Goal: Information Seeking & Learning: Learn about a topic

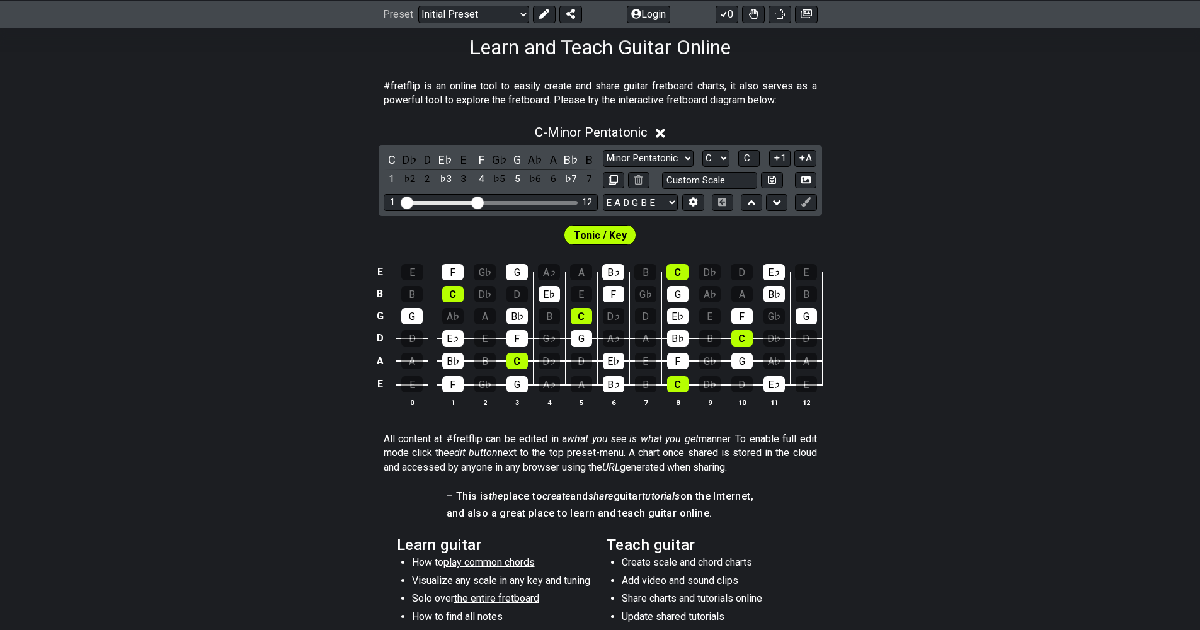
scroll to position [109, 0]
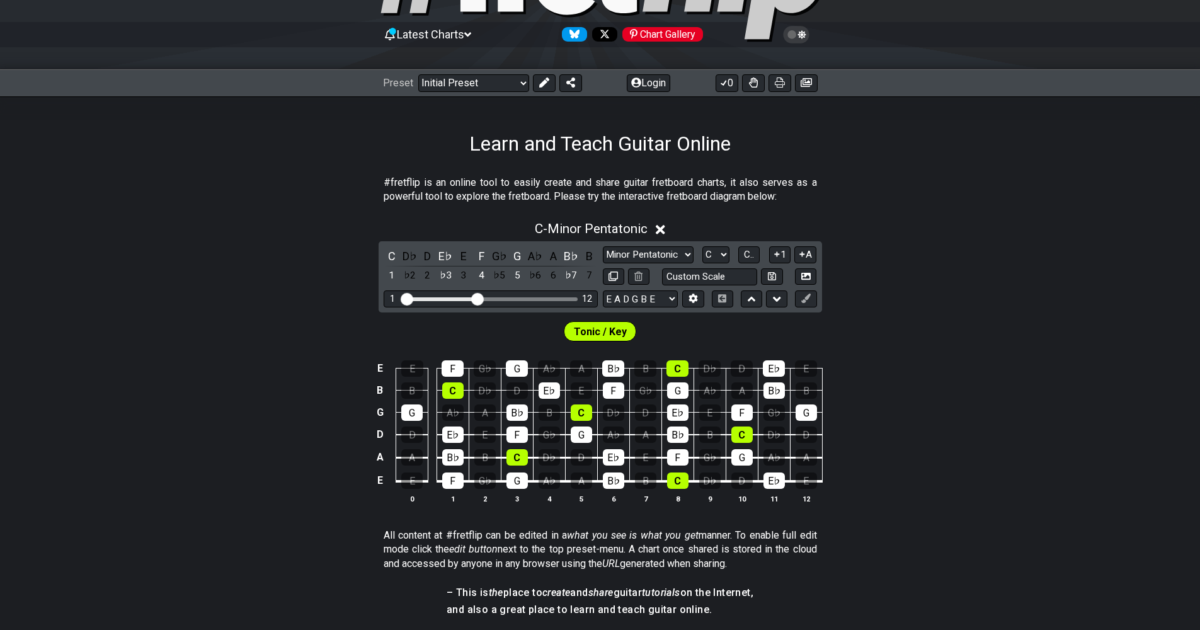
click at [664, 231] on icon at bounding box center [660, 229] width 9 height 9
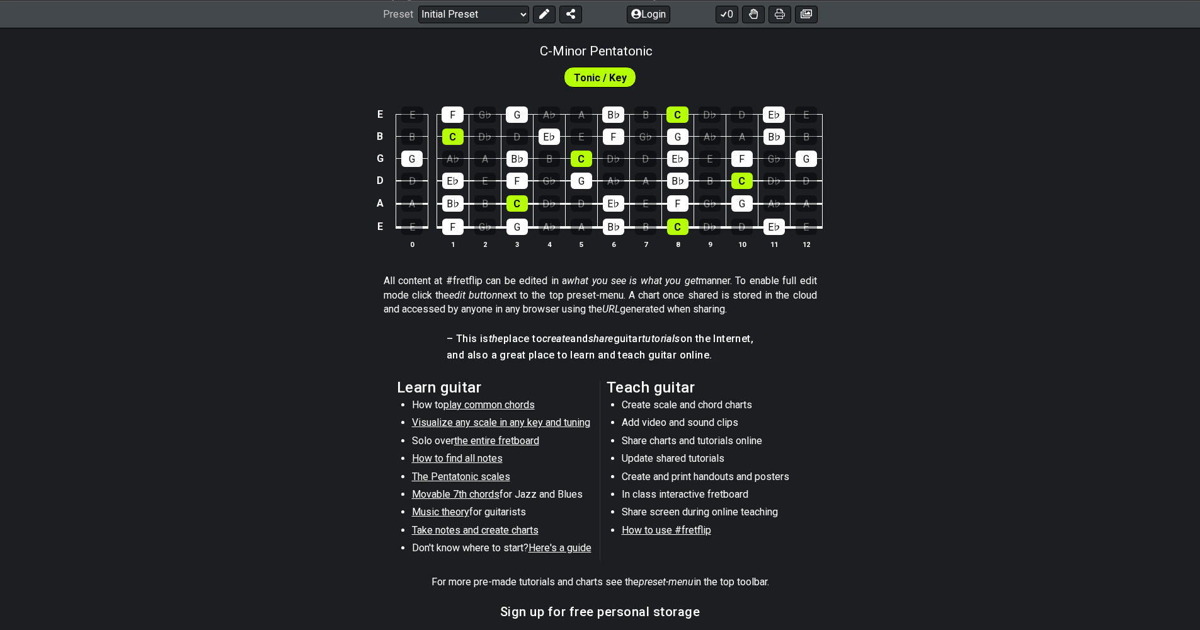
scroll to position [289, 0]
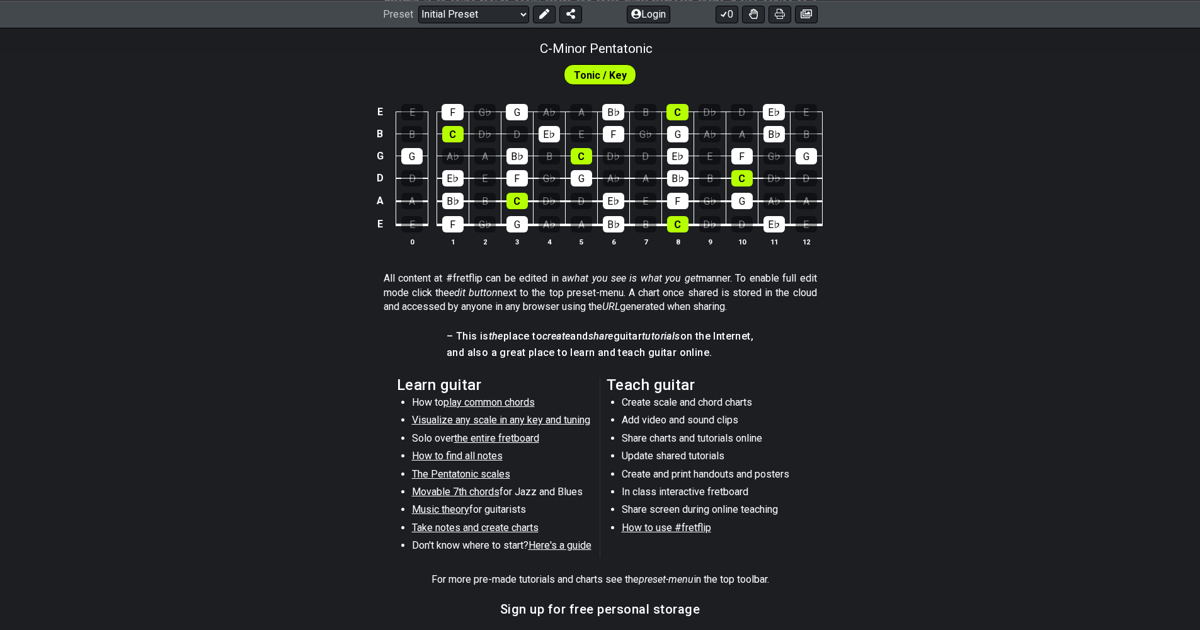
click at [497, 401] on span "play common chords" at bounding box center [489, 402] width 91 height 12
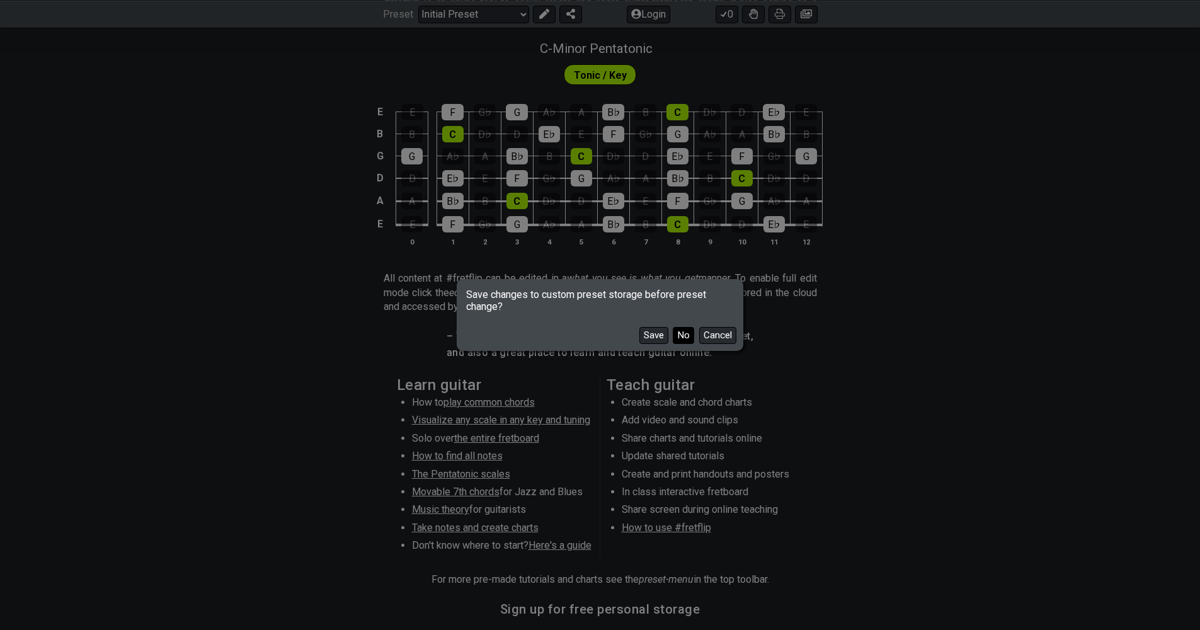
click at [679, 337] on button "No" at bounding box center [683, 335] width 21 height 17
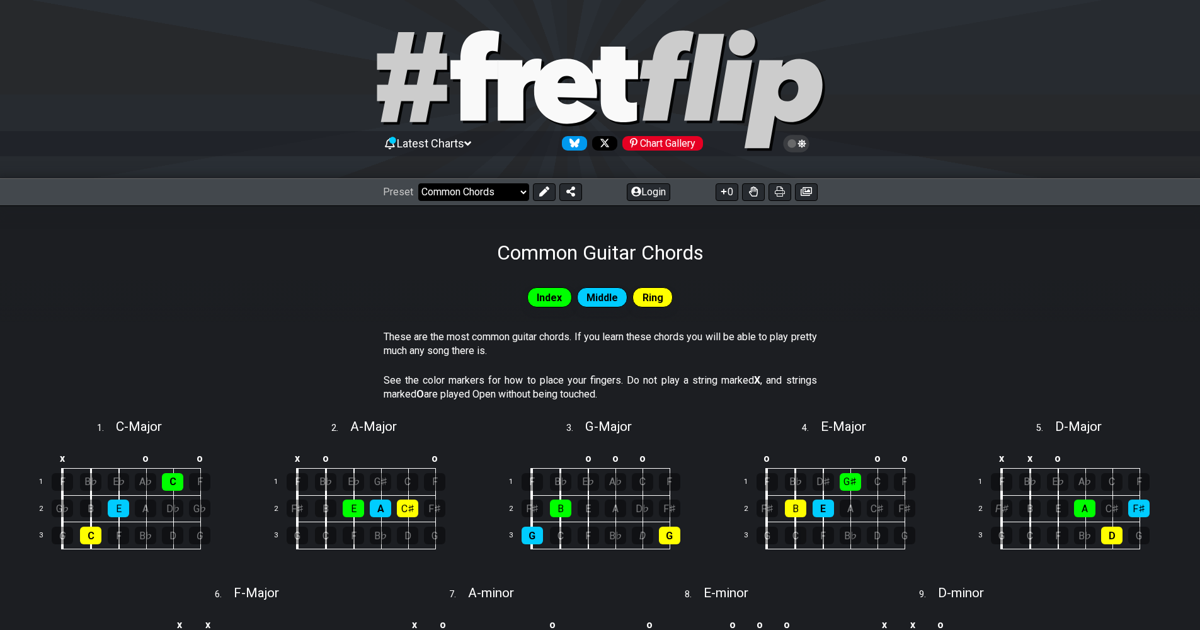
select select "/welcome"
select select "C"
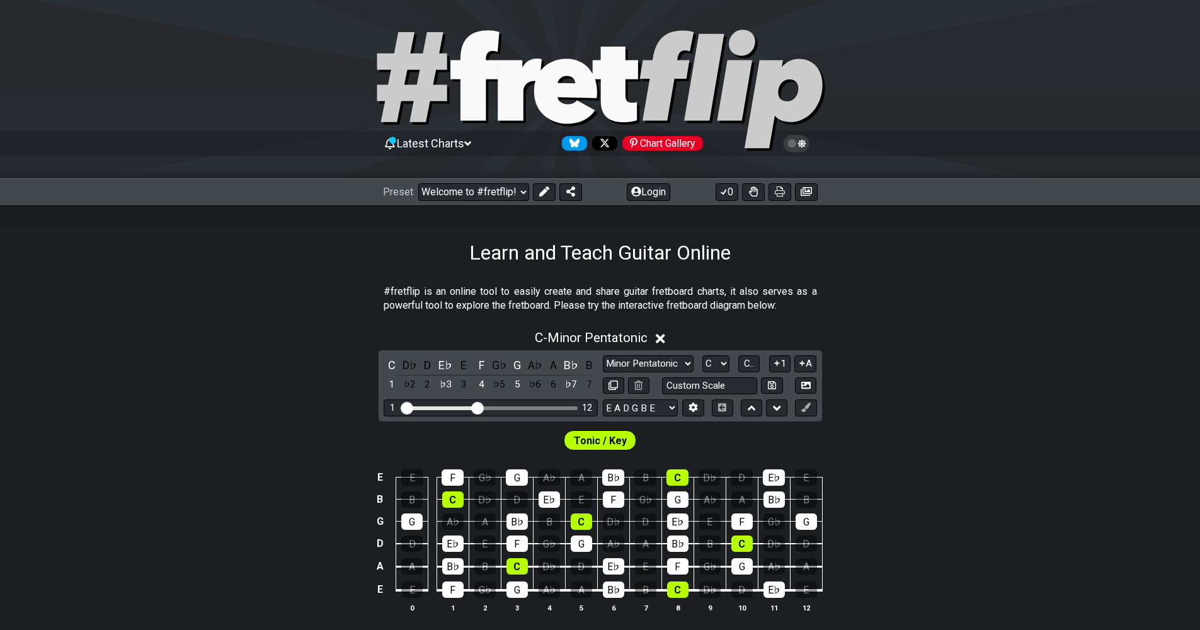
select select "/user-defined"
select select "A"
select select "Testing 1, 3 and 4"
select select "C"
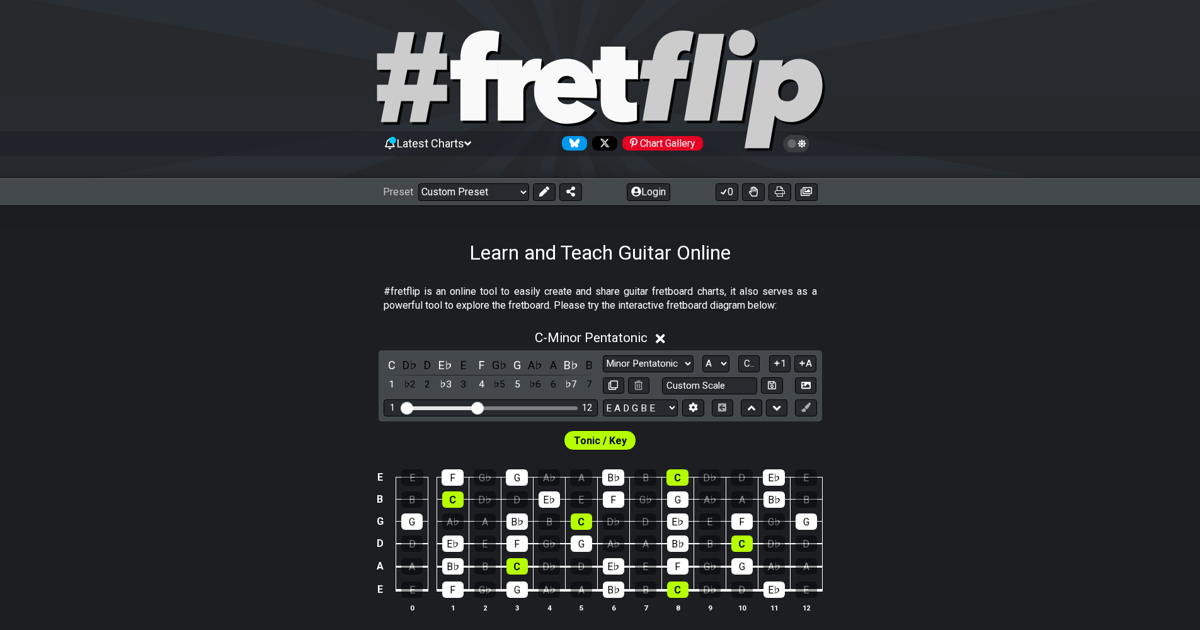
select select "A"
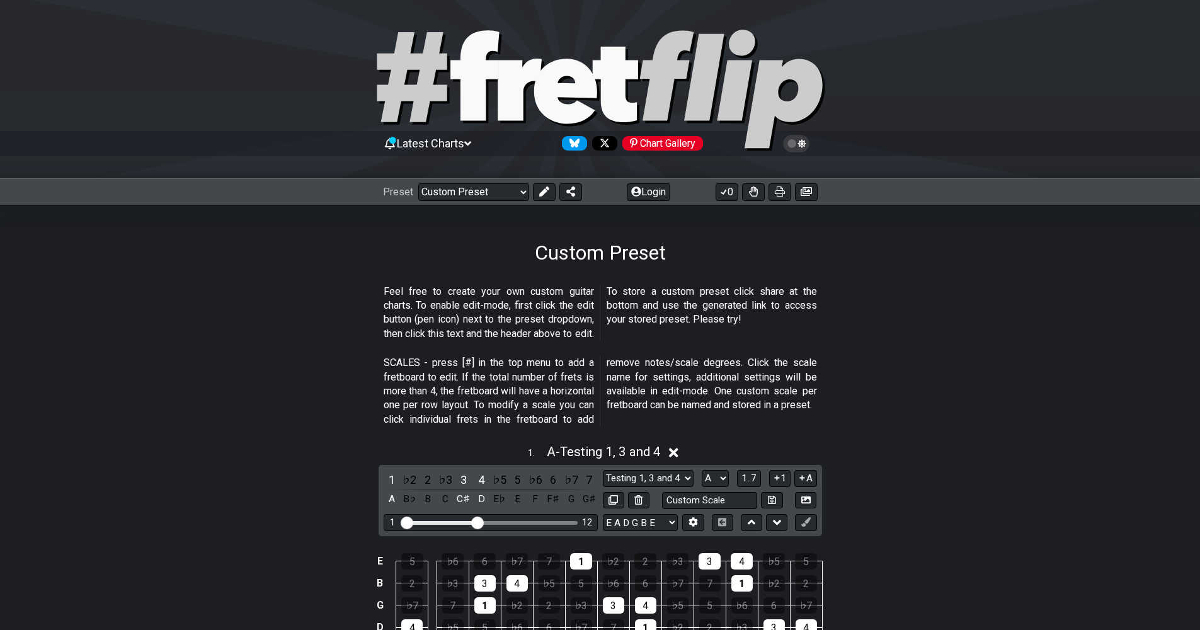
select select "/welcome"
select select "C"
select select "Minor Pentatonic"
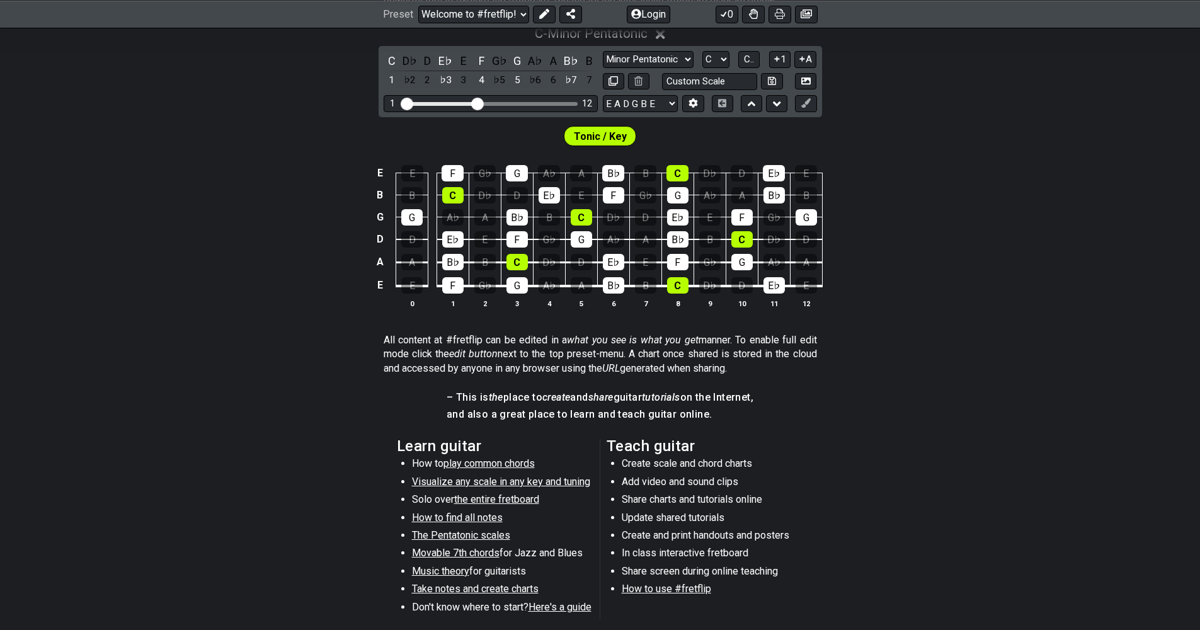
scroll to position [368, 0]
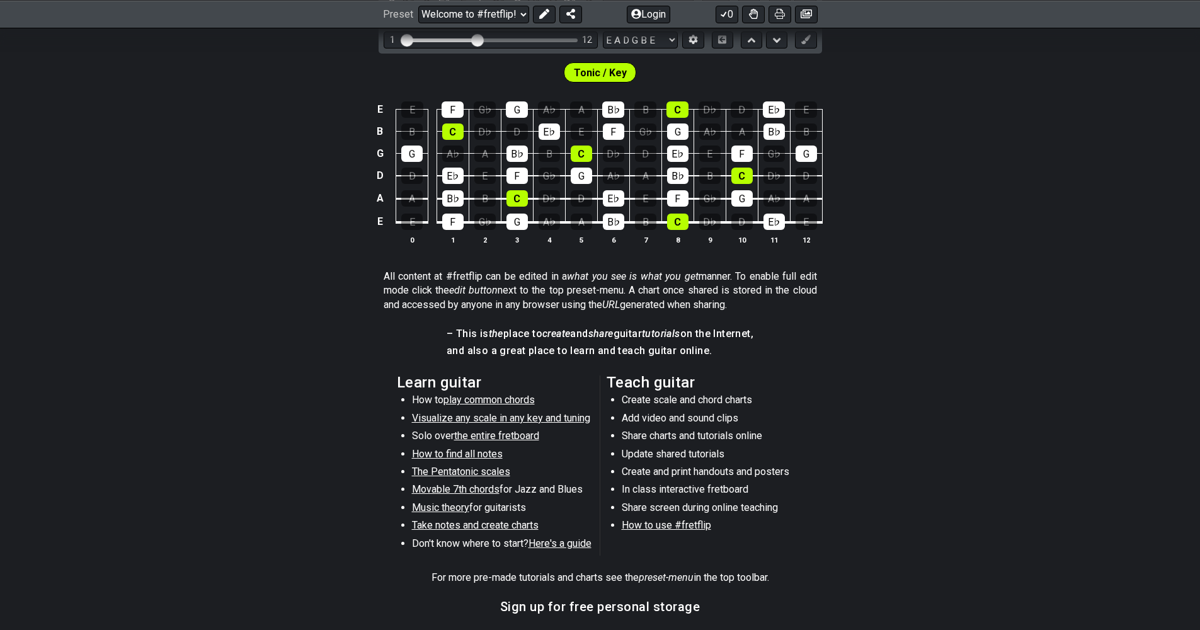
click at [483, 415] on span "Visualize any scale in any key and tuning" at bounding box center [501, 418] width 178 height 12
select select "/guitar-scales"
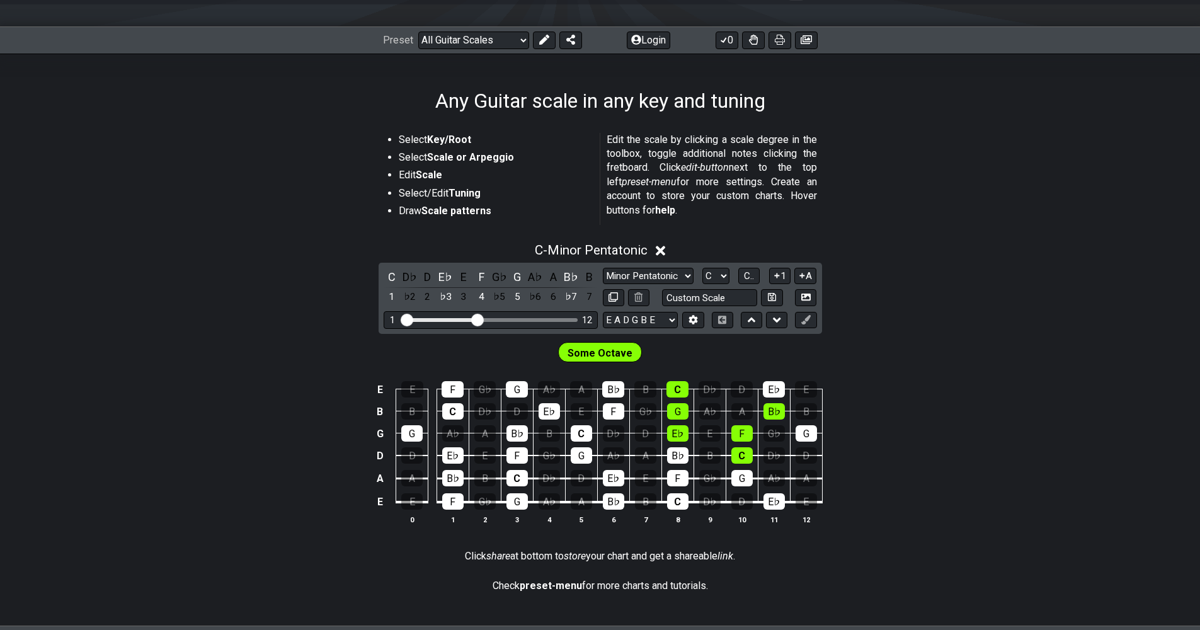
scroll to position [149, 0]
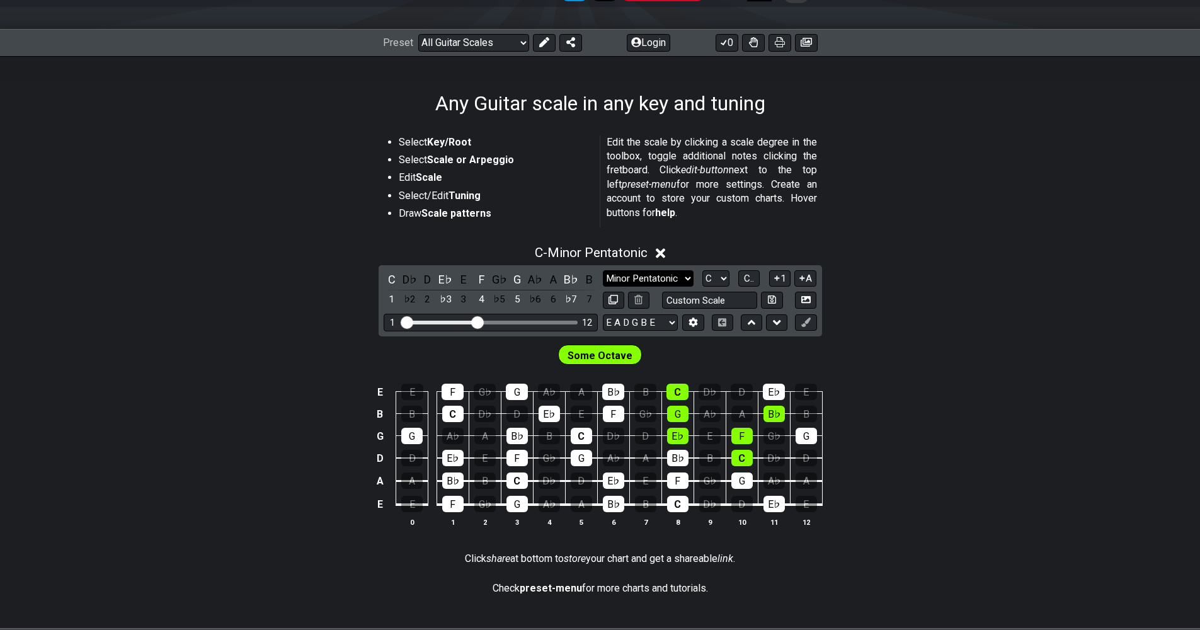
select select "Major / [PERSON_NAME]"
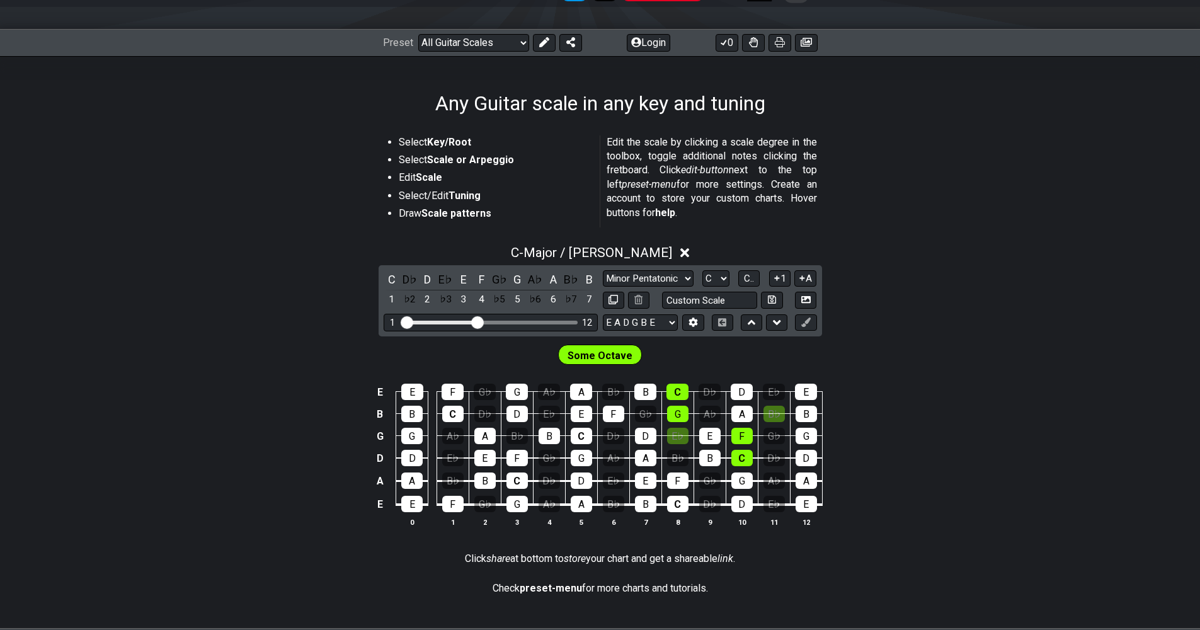
click at [614, 359] on span "Some Octave" at bounding box center [600, 356] width 65 height 18
click at [545, 279] on div "A" at bounding box center [553, 279] width 16 height 17
click at [655, 255] on icon at bounding box center [652, 253] width 9 height 9
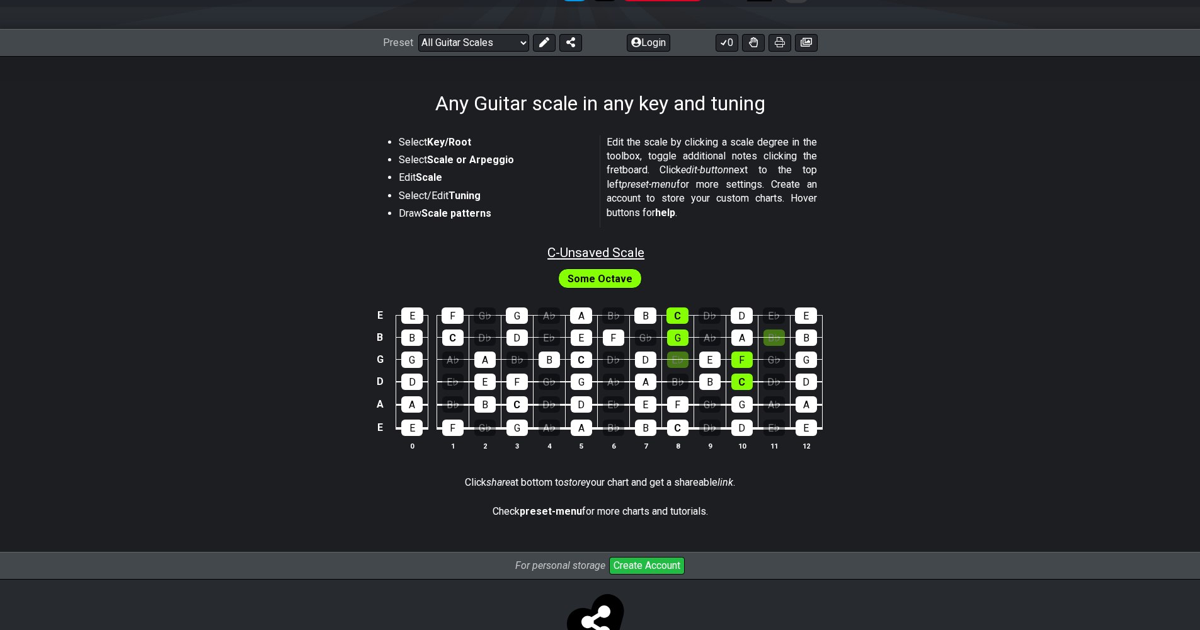
click at [558, 246] on span "C - Unsaved Scale" at bounding box center [596, 252] width 97 height 15
select select "Major / [PERSON_NAME]"
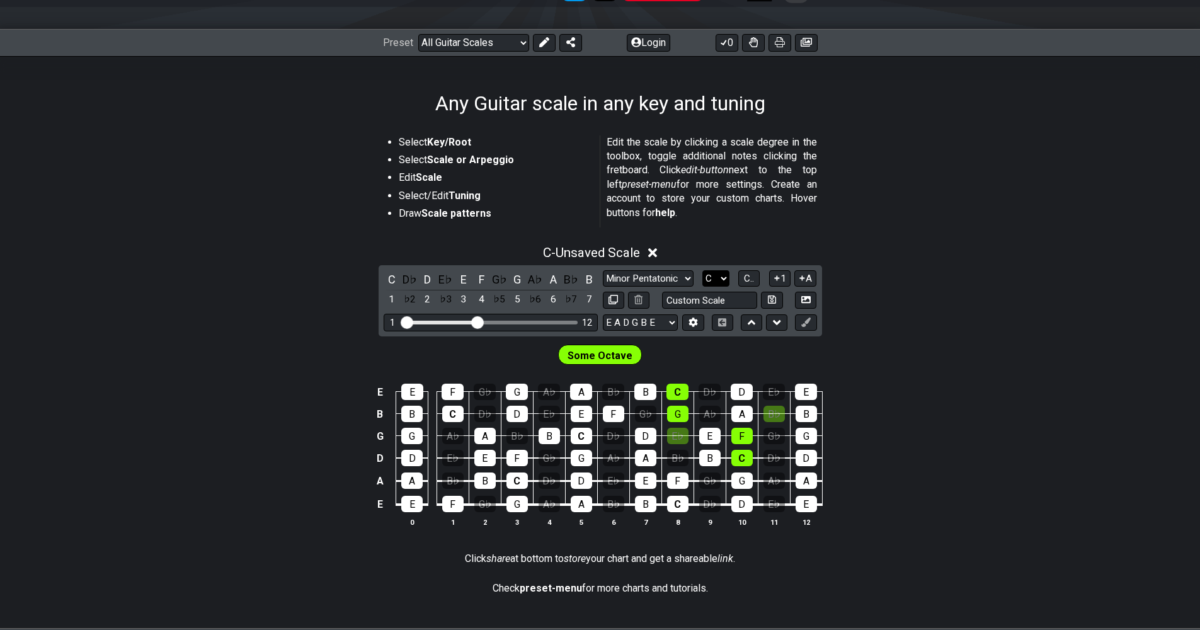
select select "A"
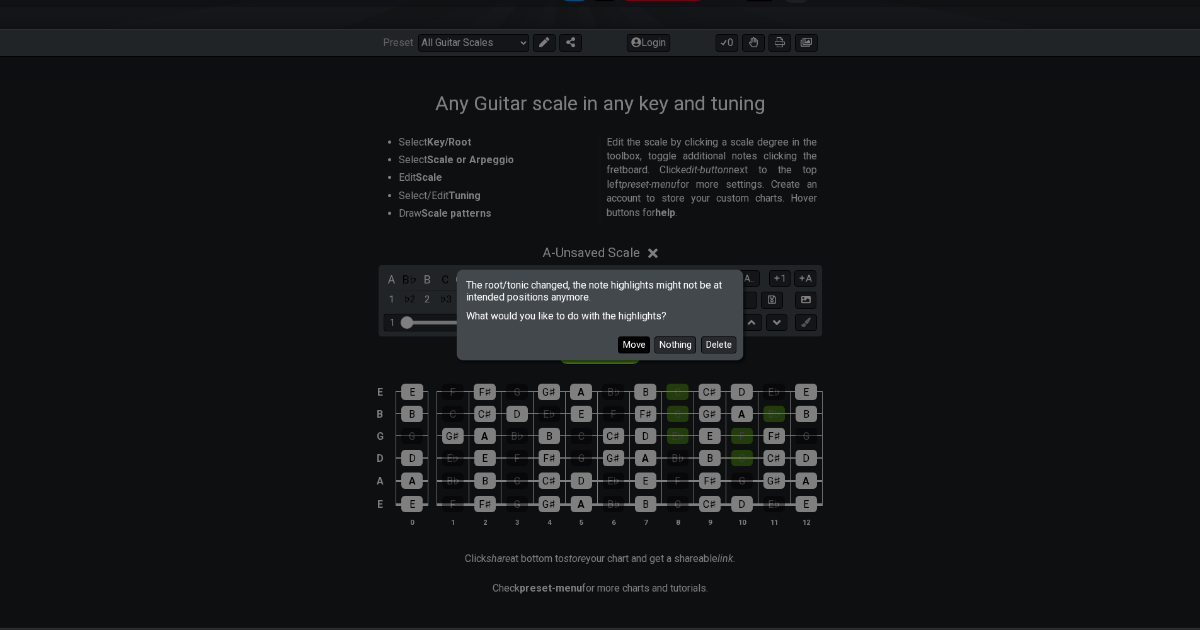
click at [645, 345] on button "Move" at bounding box center [634, 344] width 32 height 17
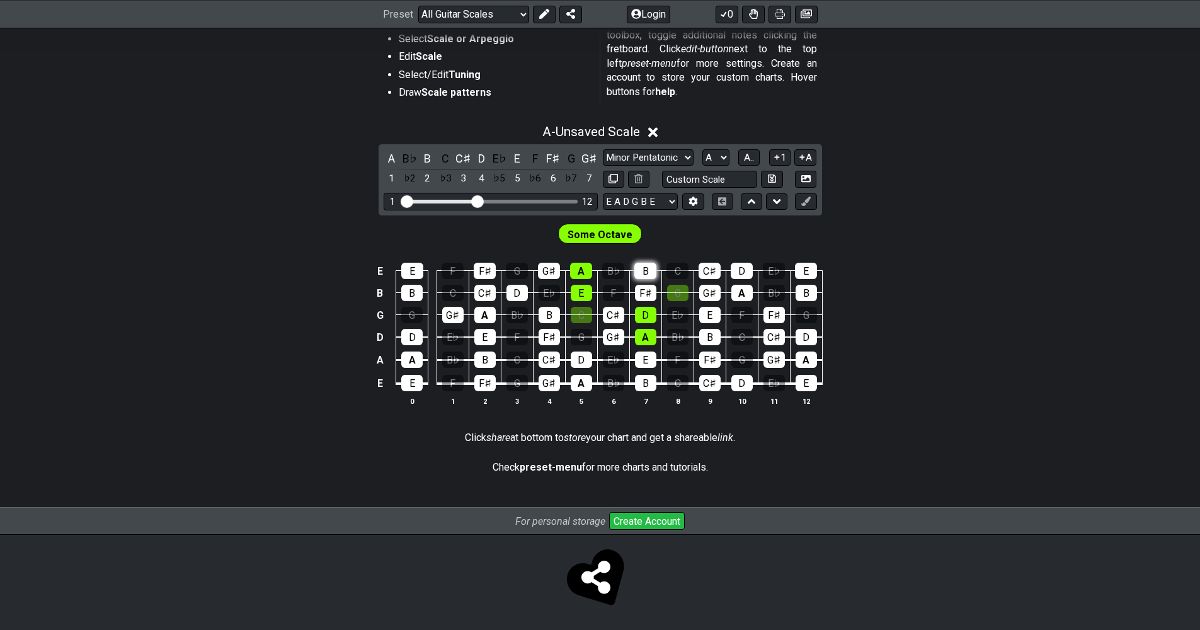
scroll to position [158, 0]
